Goal: Find specific page/section: Find specific page/section

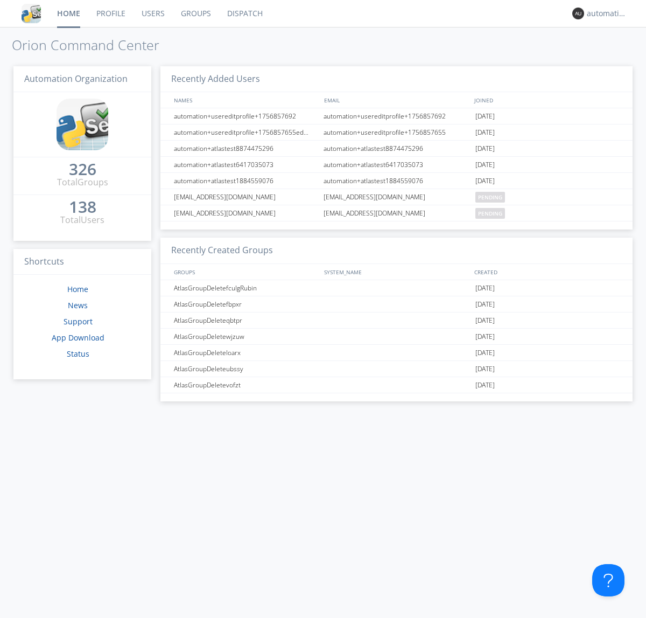
click at [244, 13] on link "Dispatch" at bounding box center [245, 13] width 52 height 27
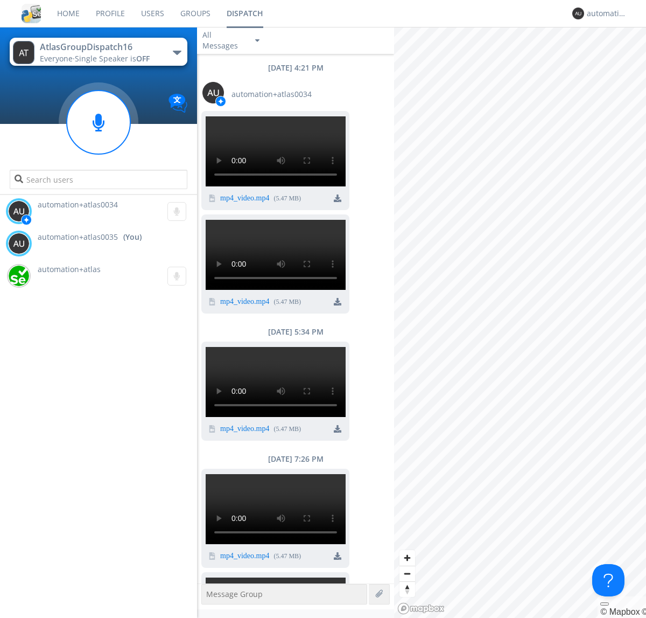
click at [177, 52] on div "button" at bounding box center [177, 53] width 9 height 4
click at [0, 0] on span "AtlasGroupDispatch17" at bounding box center [0, 0] width 0 height 0
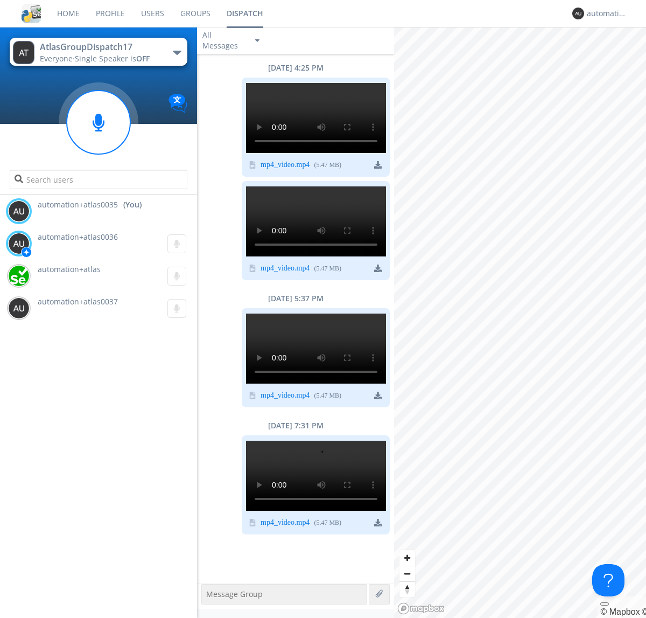
scroll to position [671, 0]
click at [604, 13] on div "automation+atlas0035" at bounding box center [607, 13] width 40 height 11
